Goal: Task Accomplishment & Management: Use online tool/utility

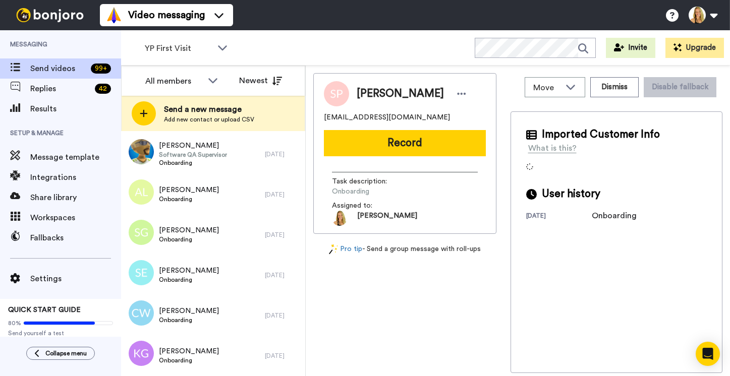
scroll to position [1399, 0]
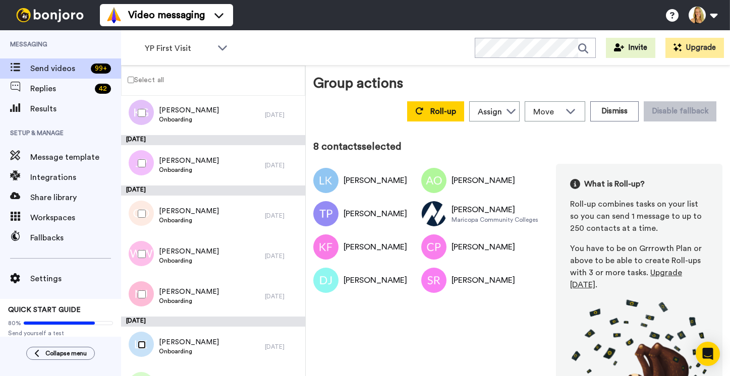
scroll to position [1059, 0]
click at [618, 101] on button "Dismiss" at bounding box center [614, 111] width 48 height 20
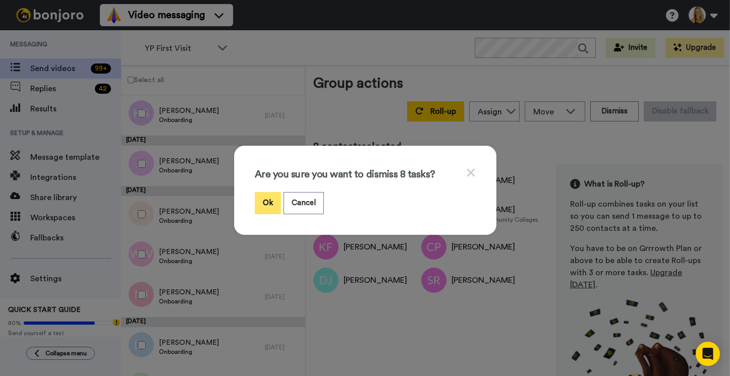
click at [270, 197] on button "Ok" at bounding box center [268, 203] width 26 height 22
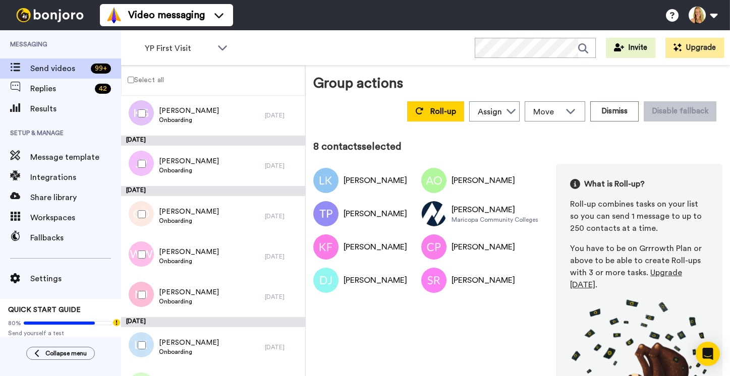
scroll to position [0, 0]
